Goal: Task Accomplishment & Management: Use online tool/utility

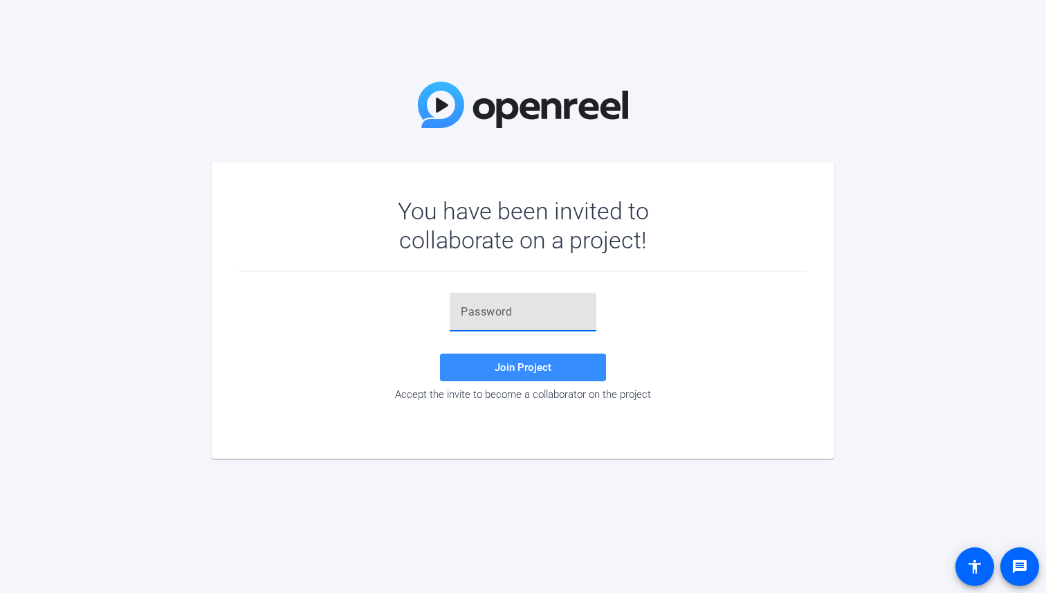
click at [530, 311] on input "text" at bounding box center [523, 312] width 125 height 17
paste input "lq}_eT"
type input "lq}_eT"
click at [502, 368] on span "Join Project" at bounding box center [523, 367] width 57 height 12
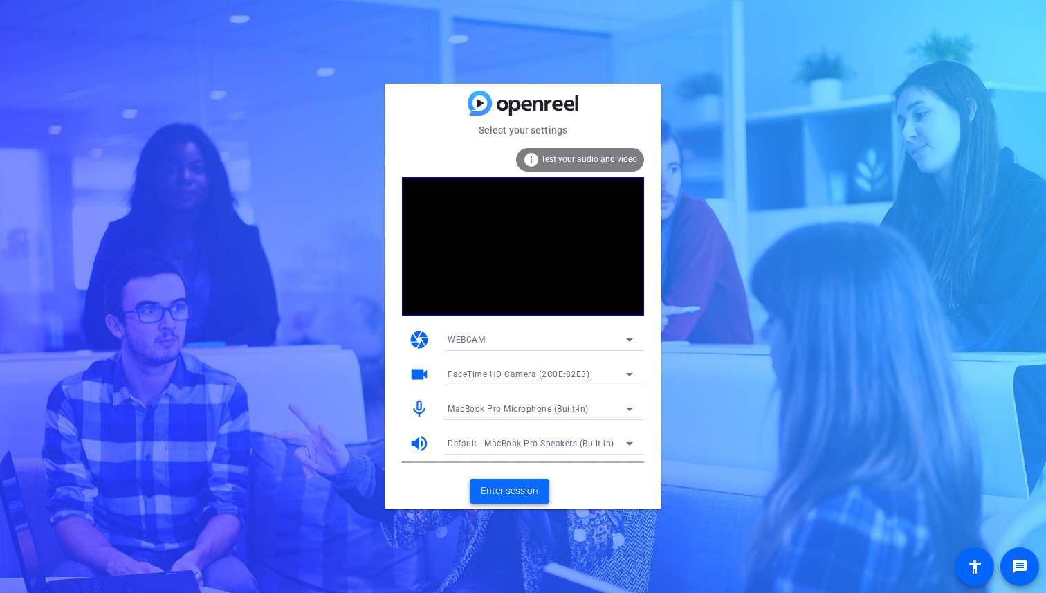
click at [524, 490] on span "Enter session" at bounding box center [509, 491] width 57 height 15
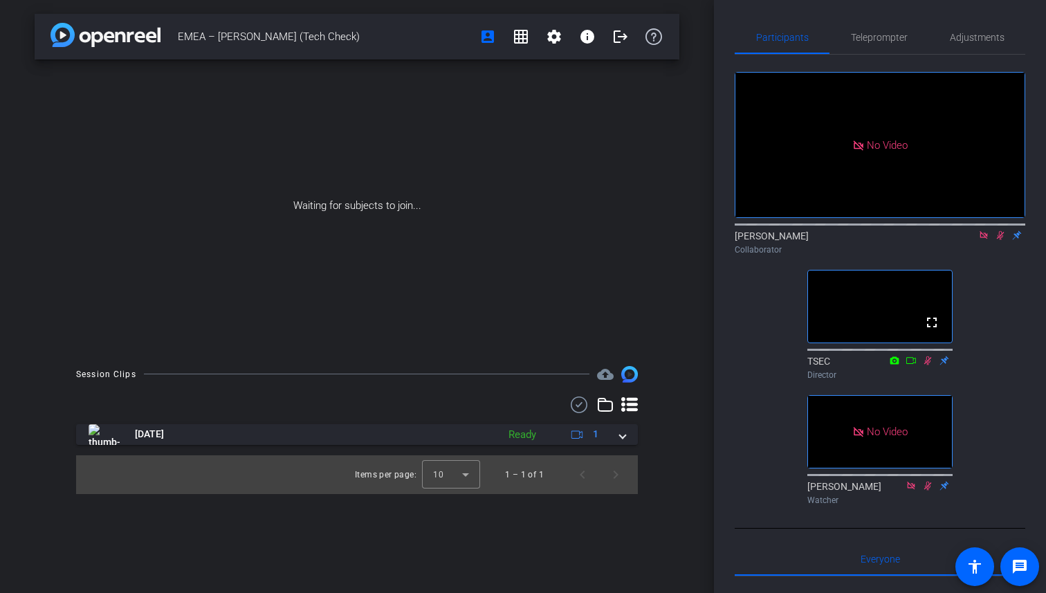
click at [984, 239] on icon at bounding box center [984, 235] width 8 height 8
click at [984, 240] on icon at bounding box center [984, 235] width 11 height 10
click at [967, 240] on icon at bounding box center [967, 235] width 11 height 10
click at [1000, 240] on icon at bounding box center [1001, 235] width 6 height 9
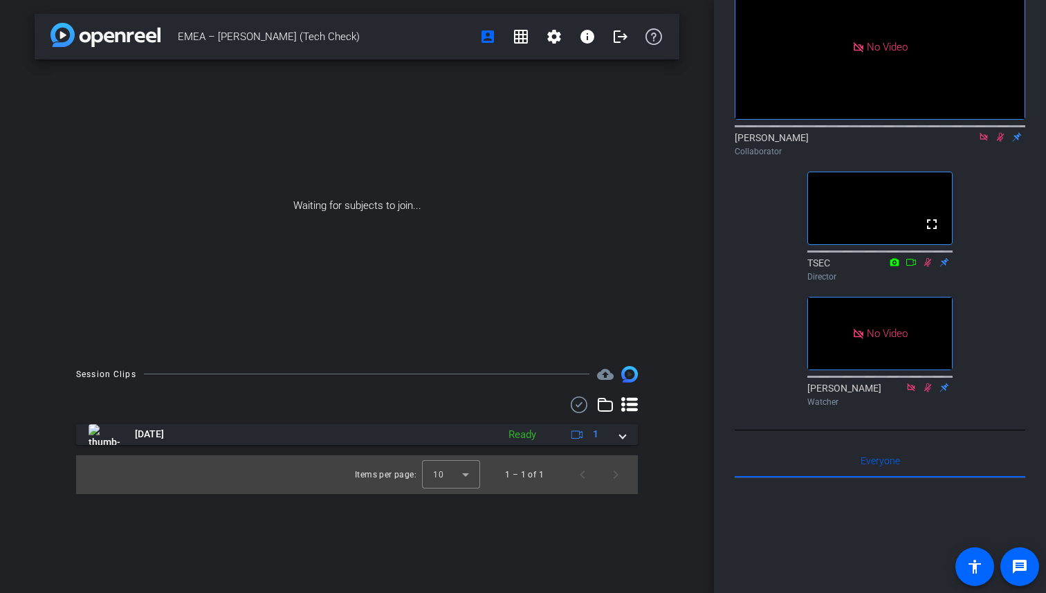
scroll to position [103, 0]
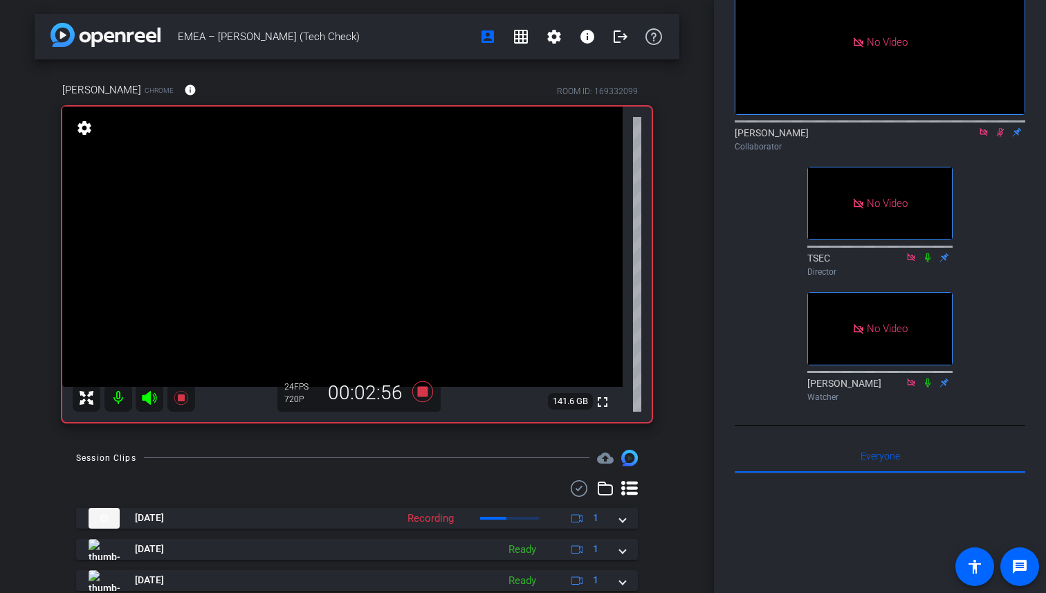
click at [983, 137] on icon at bounding box center [984, 132] width 11 height 10
click at [965, 137] on icon at bounding box center [967, 132] width 11 height 10
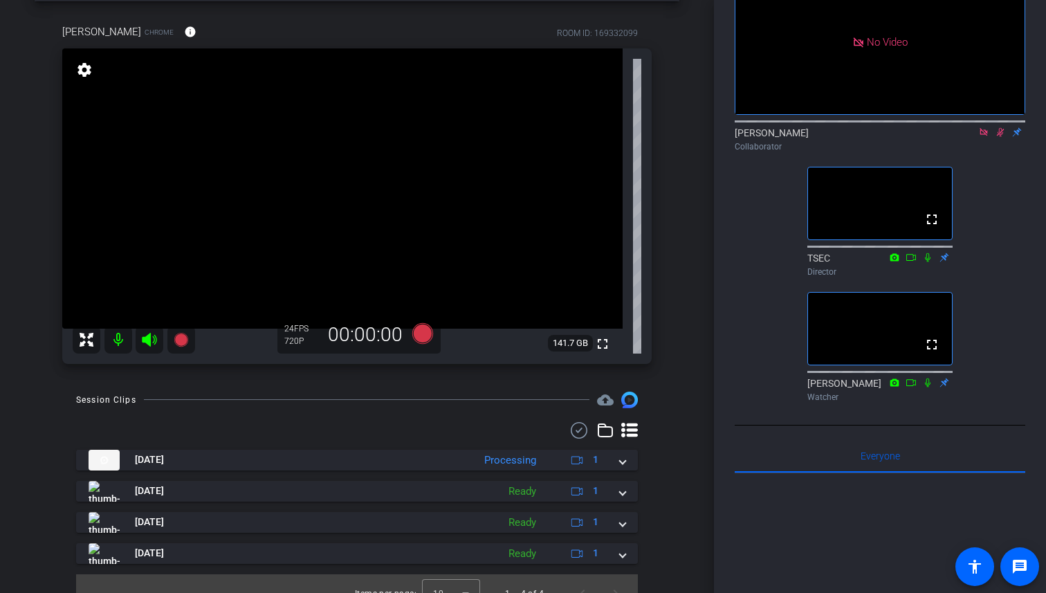
scroll to position [60, 0]
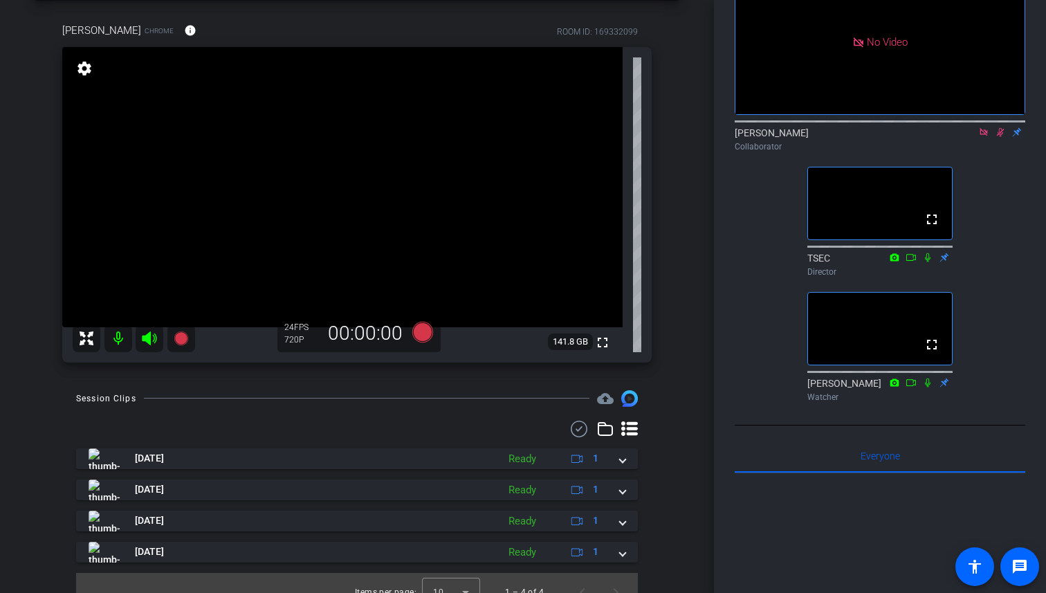
click at [675, 219] on div "[PERSON_NAME] Chrome info ROOM ID: 169332099 fullscreen settings 141.8 GB 24 FP…" at bounding box center [357, 188] width 645 height 376
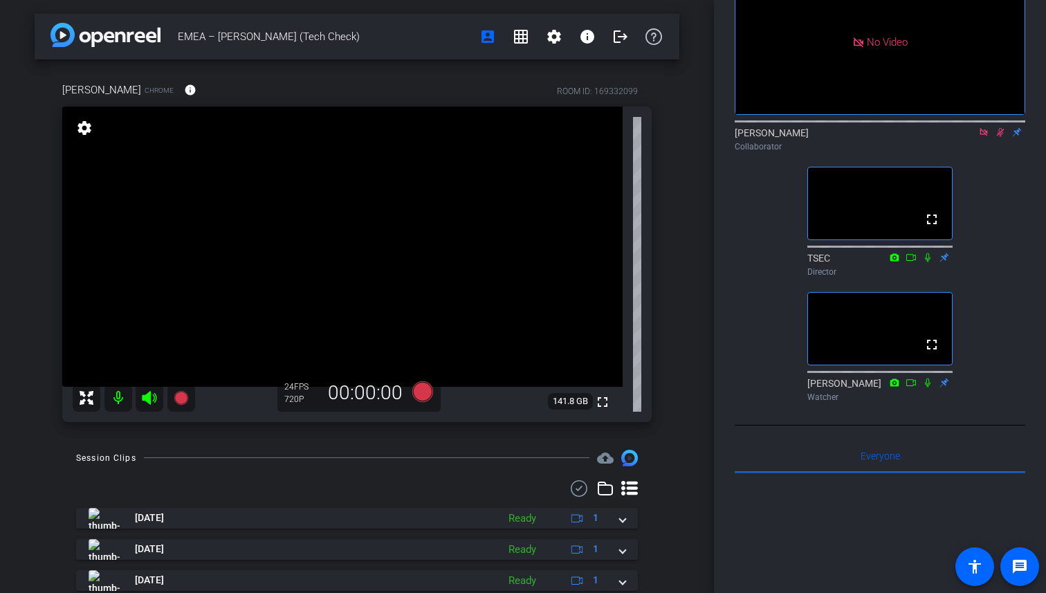
scroll to position [3, 0]
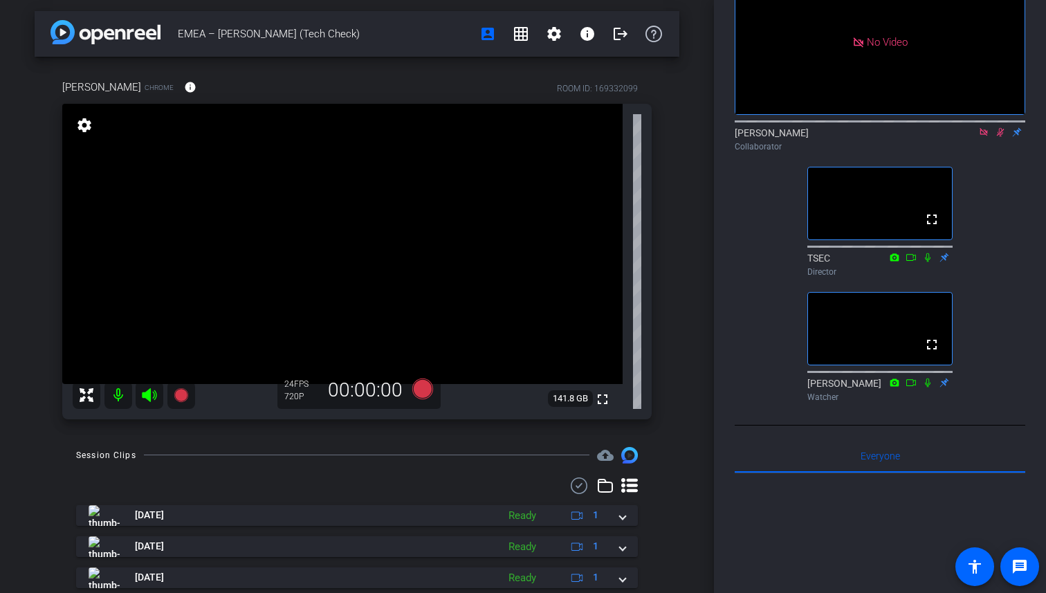
click at [982, 137] on icon at bounding box center [984, 132] width 11 height 10
click at [986, 137] on icon at bounding box center [985, 132] width 8 height 9
click at [984, 137] on icon at bounding box center [984, 132] width 6 height 9
click at [967, 137] on icon at bounding box center [967, 132] width 11 height 10
